Goal: Task Accomplishment & Management: Manage account settings

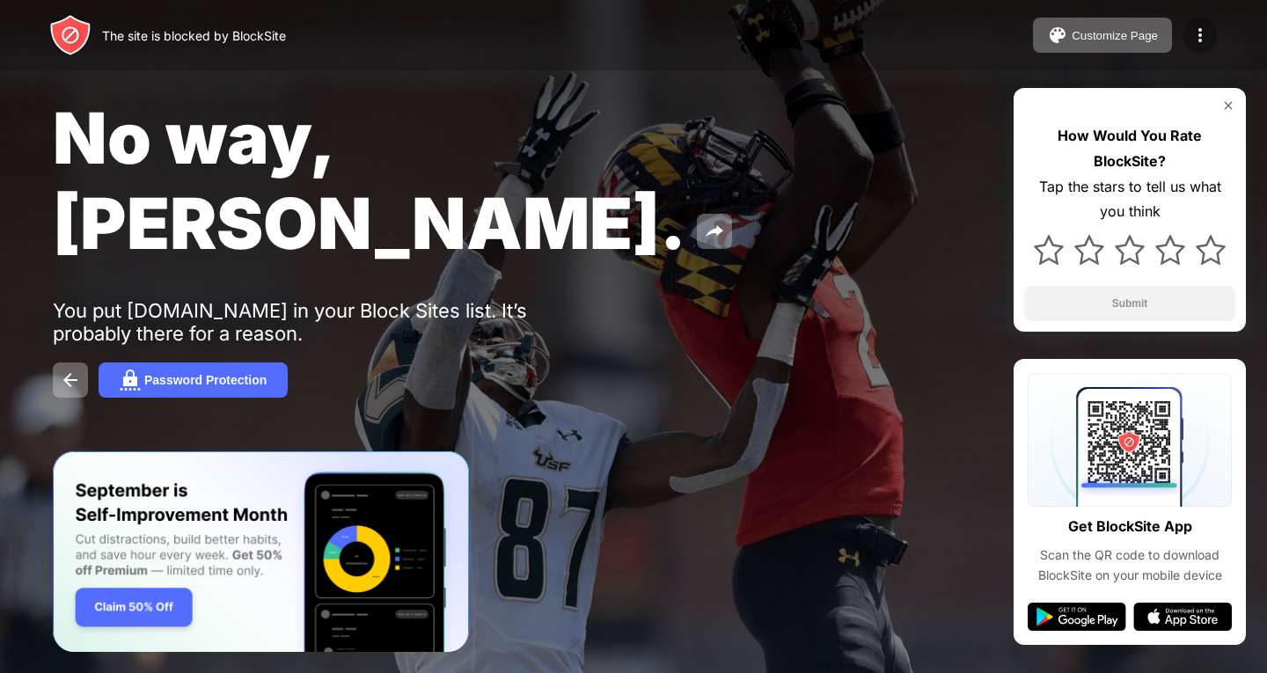
click at [1209, 26] on img at bounding box center [1199, 35] width 21 height 21
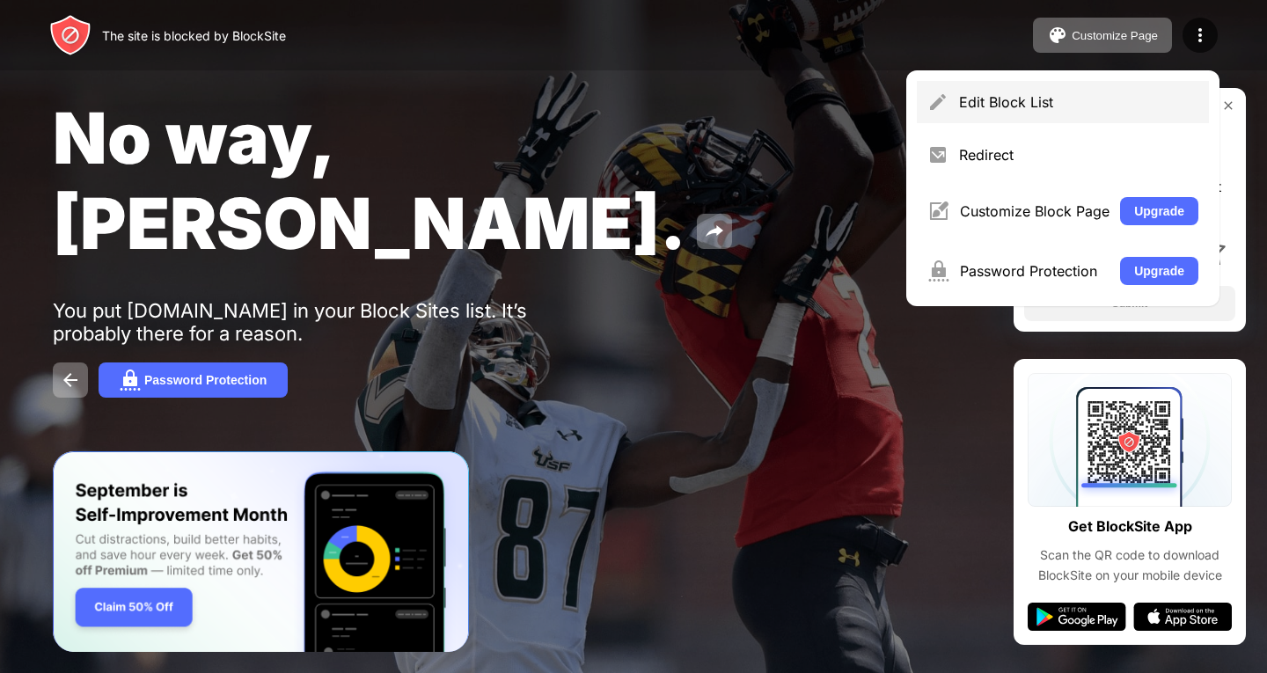
click at [1084, 97] on div "Edit Block List" at bounding box center [1078, 102] width 239 height 18
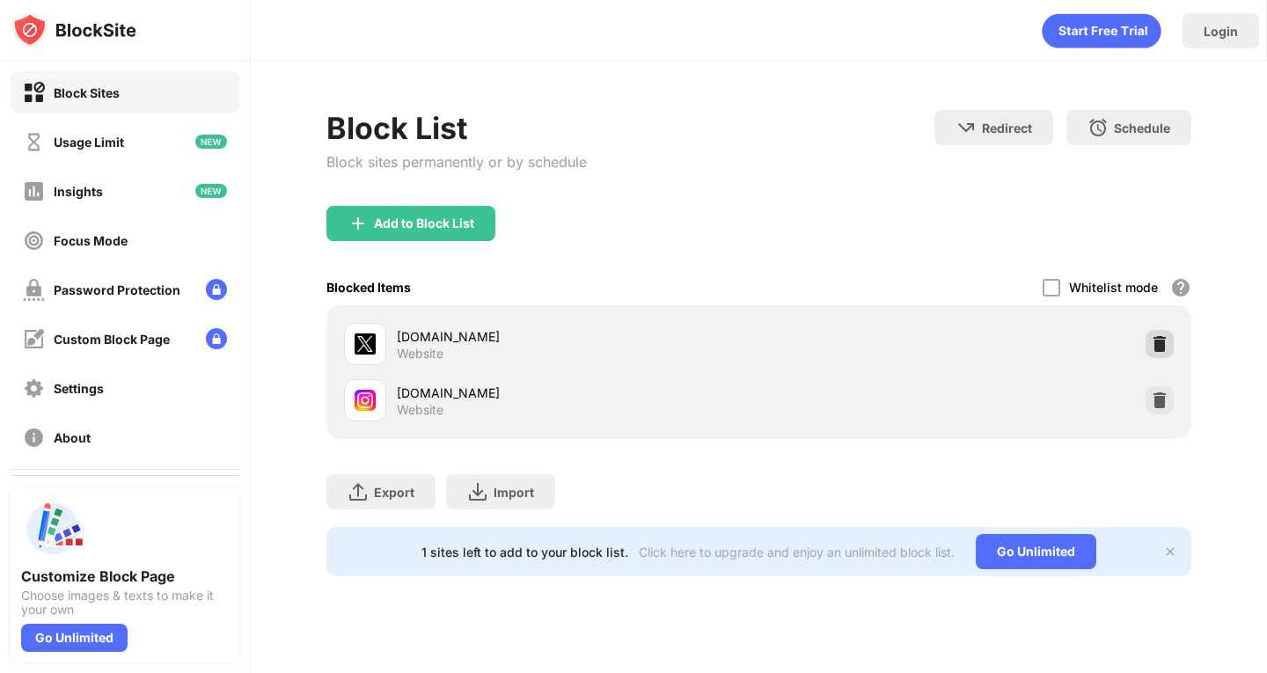
click at [1148, 340] on div at bounding box center [1159, 344] width 28 height 28
